Goal: Understand process/instructions

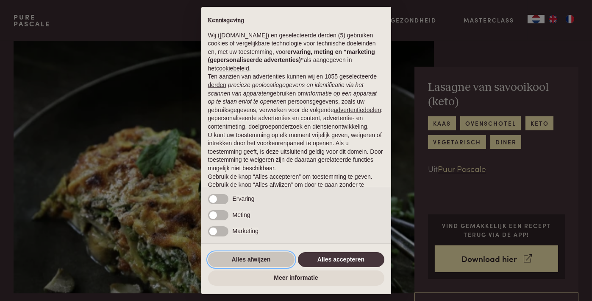
click at [267, 258] on button "Alles afwijzen" at bounding box center [251, 259] width 87 height 15
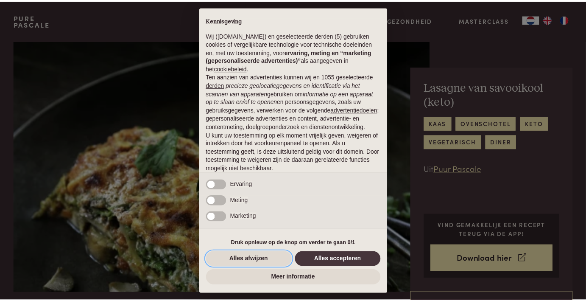
scroll to position [40, 0]
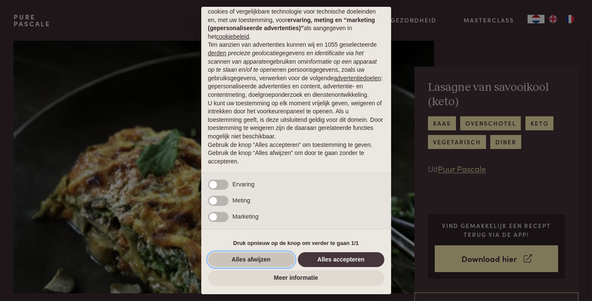
click at [283, 262] on button "Alles afwijzen" at bounding box center [251, 259] width 87 height 15
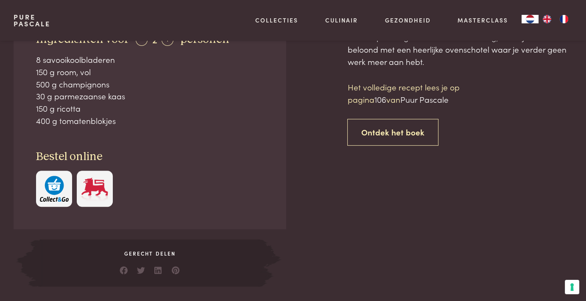
scroll to position [254, 0]
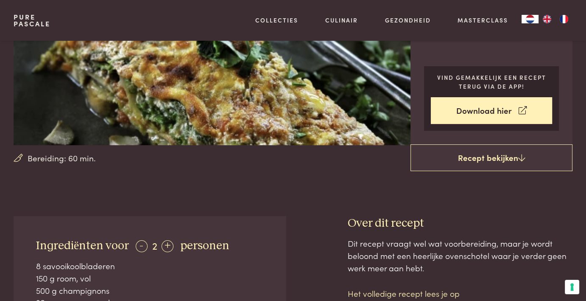
scroll to position [254, 0]
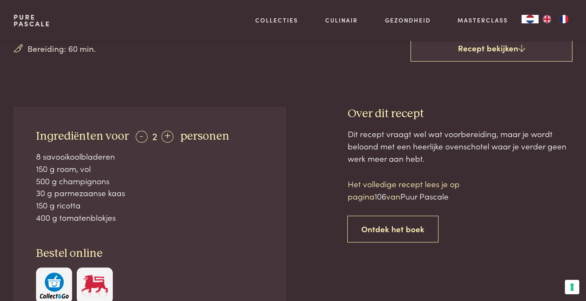
drag, startPoint x: 35, startPoint y: 158, endPoint x: 131, endPoint y: 213, distance: 110.6
click at [131, 213] on div "Ingrediënten voor - 2 + personen 8 savooikoolbladeren 150 g room, vol 500 g cha…" at bounding box center [150, 215] width 273 height 219
